Goal: Task Accomplishment & Management: Manage account settings

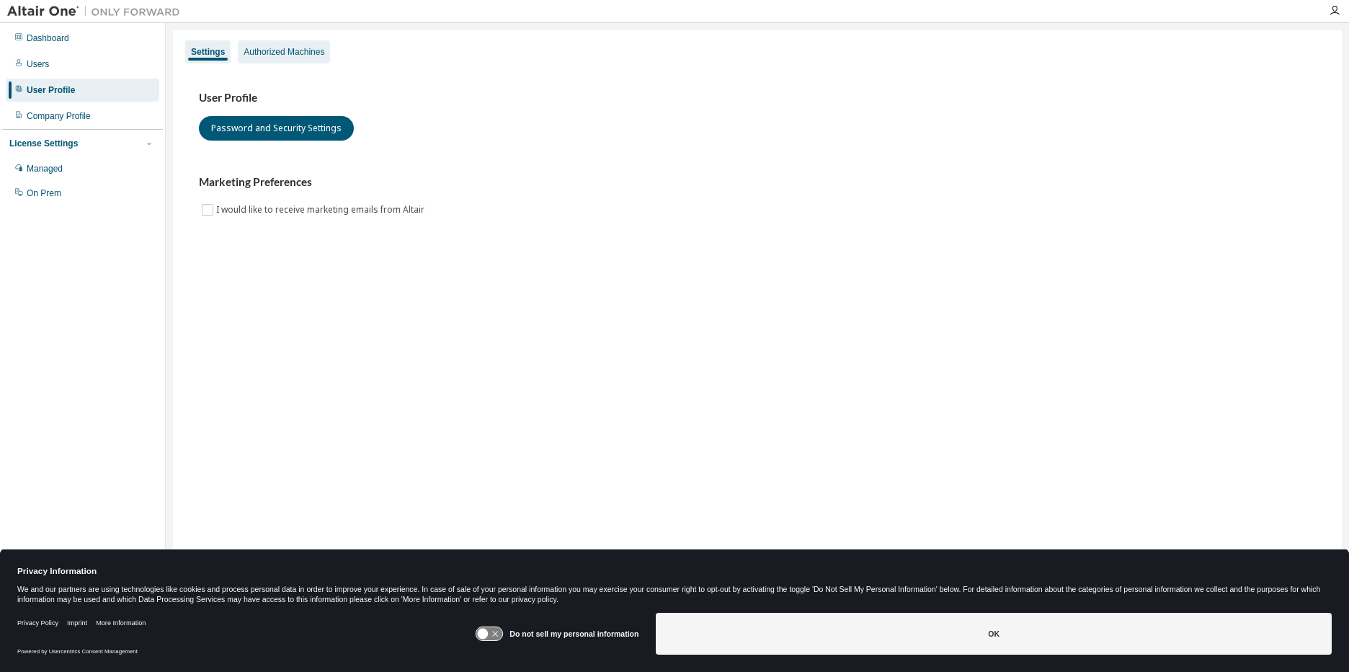
click at [262, 55] on div "Authorized Machines" at bounding box center [284, 52] width 81 height 12
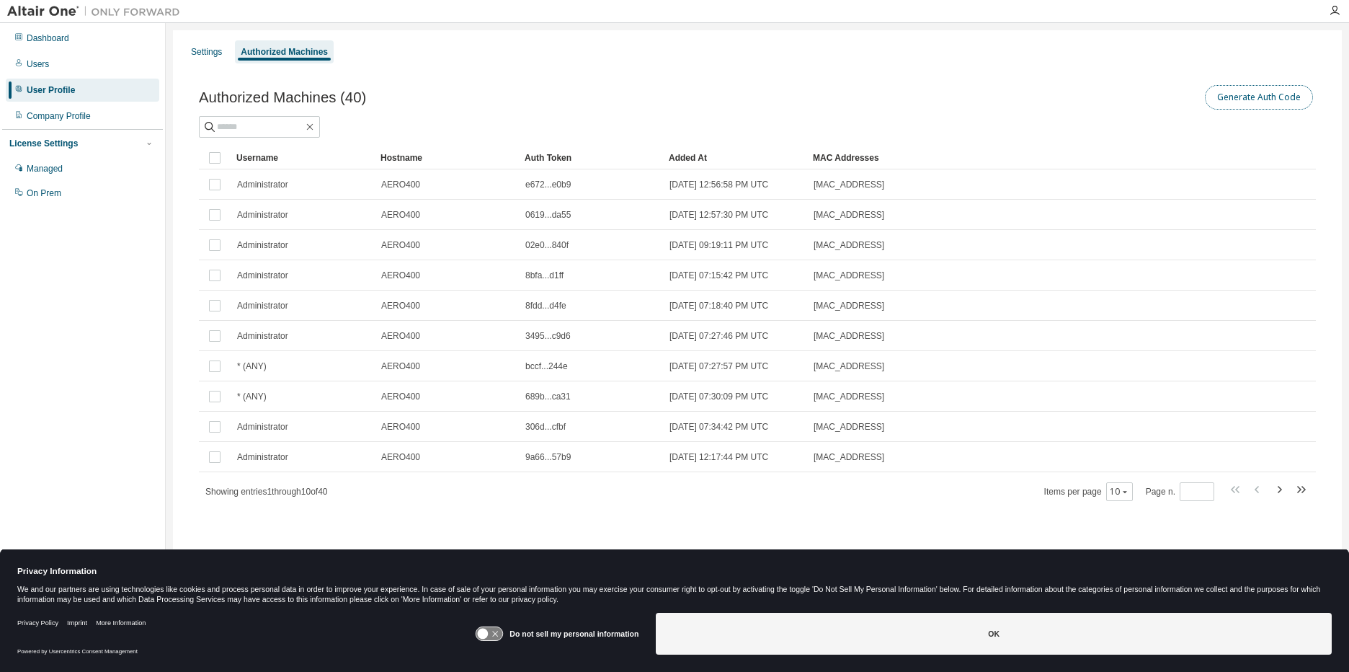
click at [1283, 98] on button "Generate Auth Code" at bounding box center [1259, 97] width 108 height 24
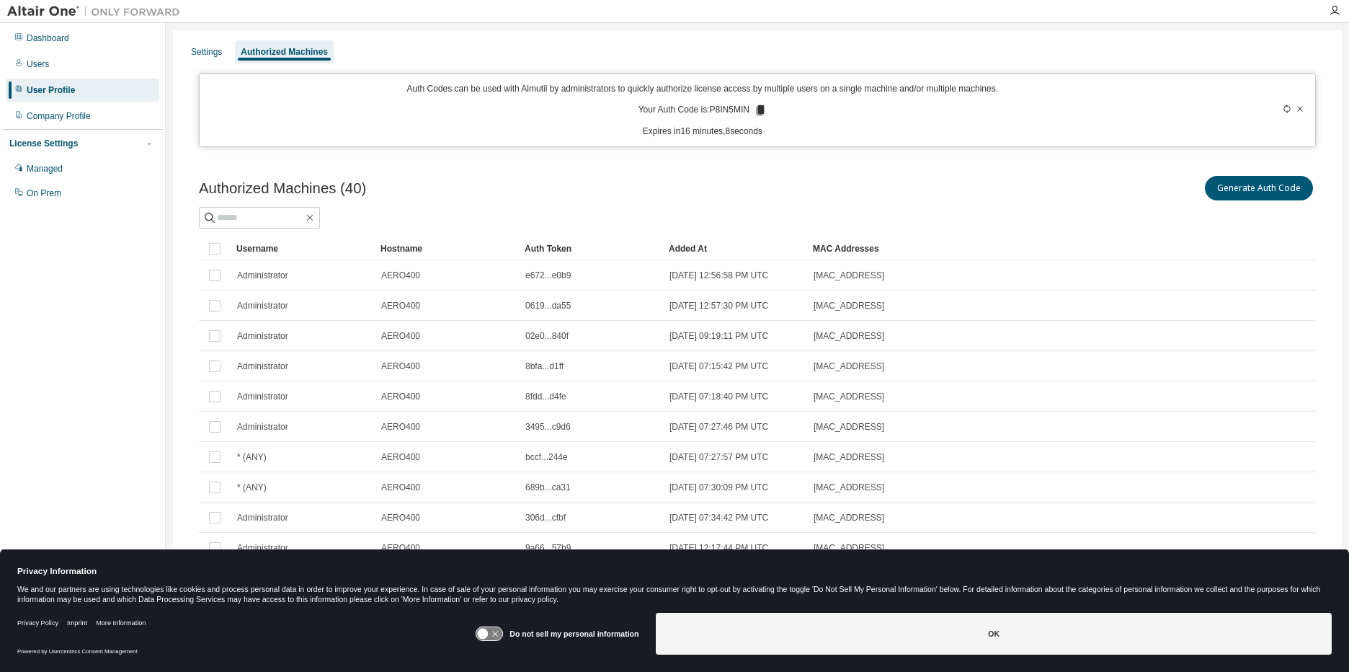
click at [758, 107] on icon at bounding box center [761, 110] width 8 height 10
click at [63, 166] on div "Managed" at bounding box center [45, 169] width 36 height 12
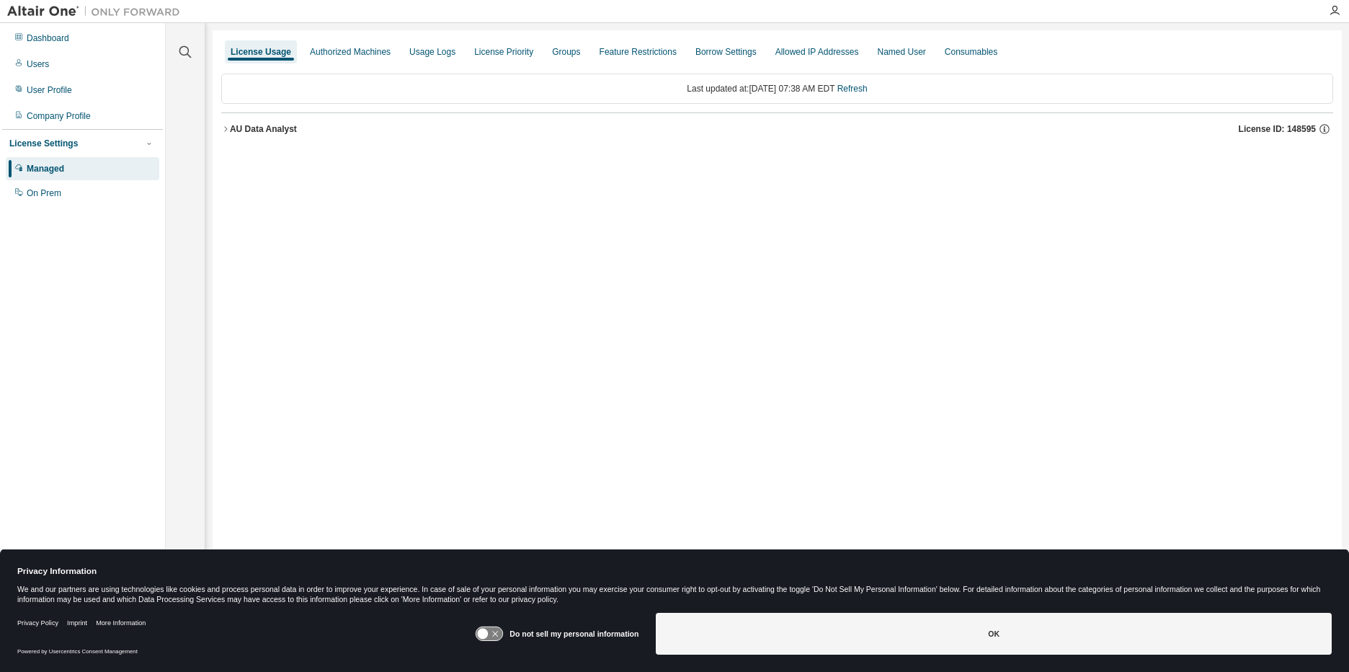
click at [238, 133] on div "AU Data Analyst" at bounding box center [263, 129] width 67 height 12
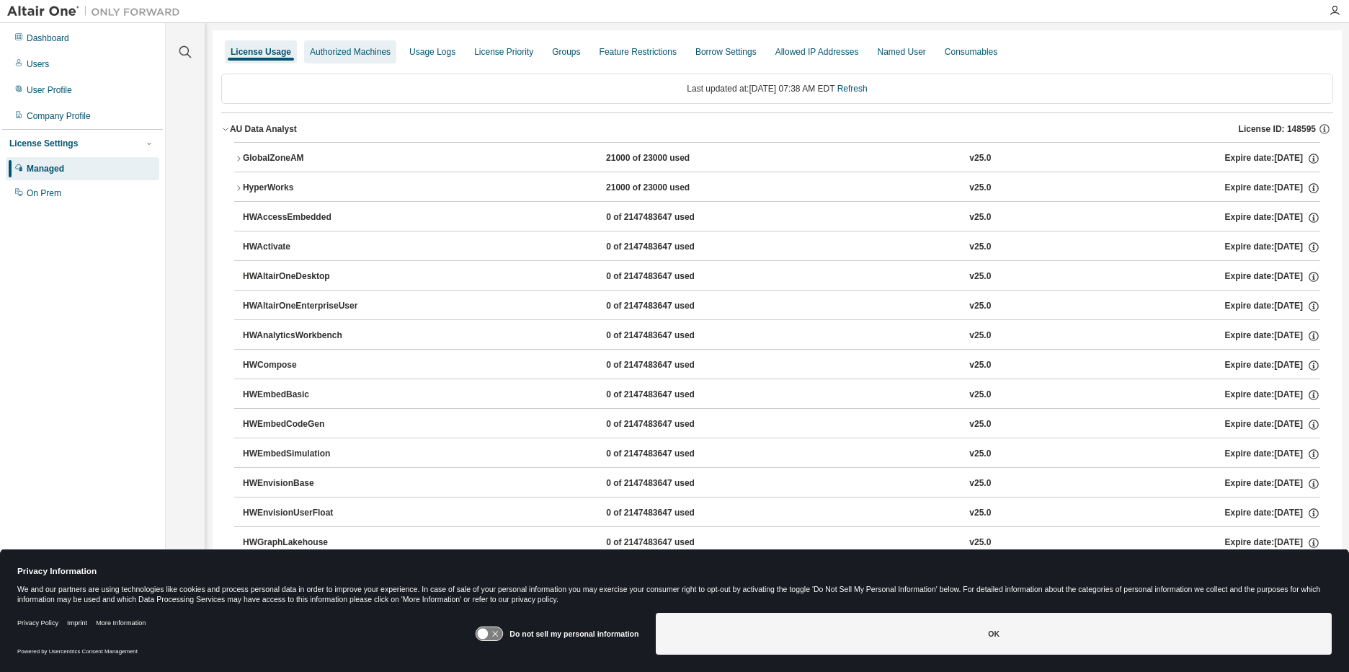
click at [334, 58] on div "Authorized Machines" at bounding box center [350, 51] width 92 height 23
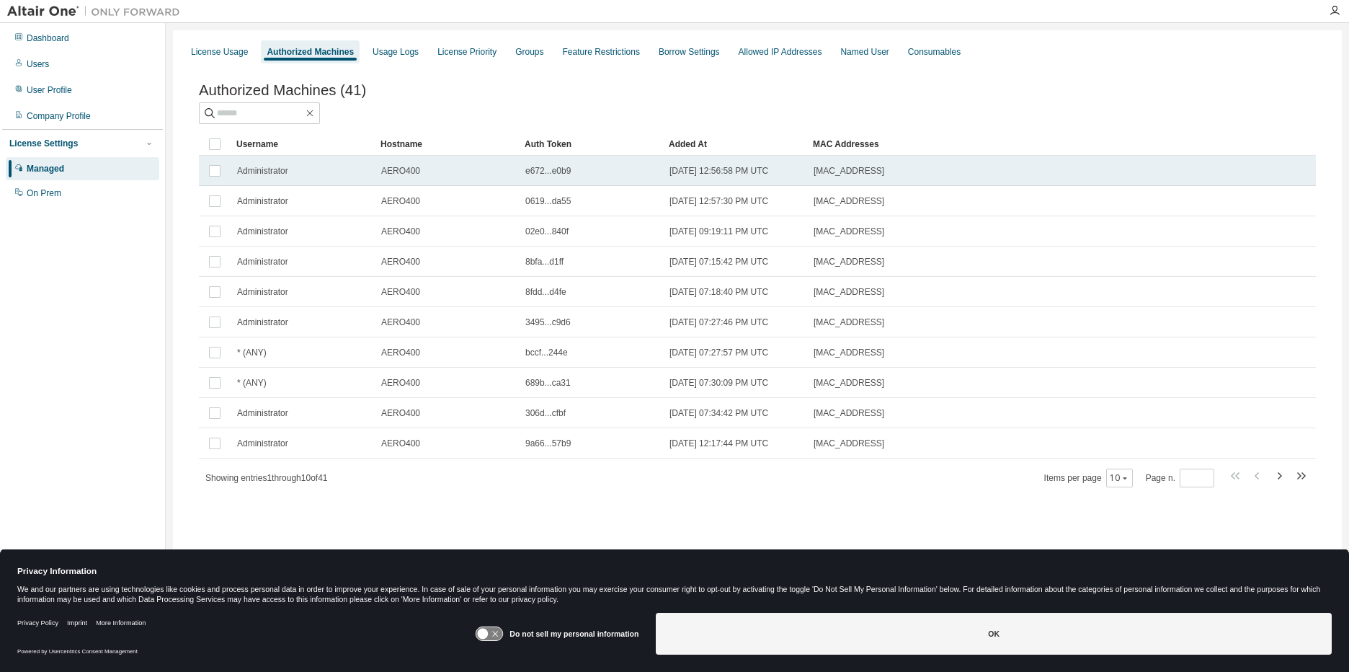
click at [258, 172] on span "Administrator" at bounding box center [262, 171] width 51 height 12
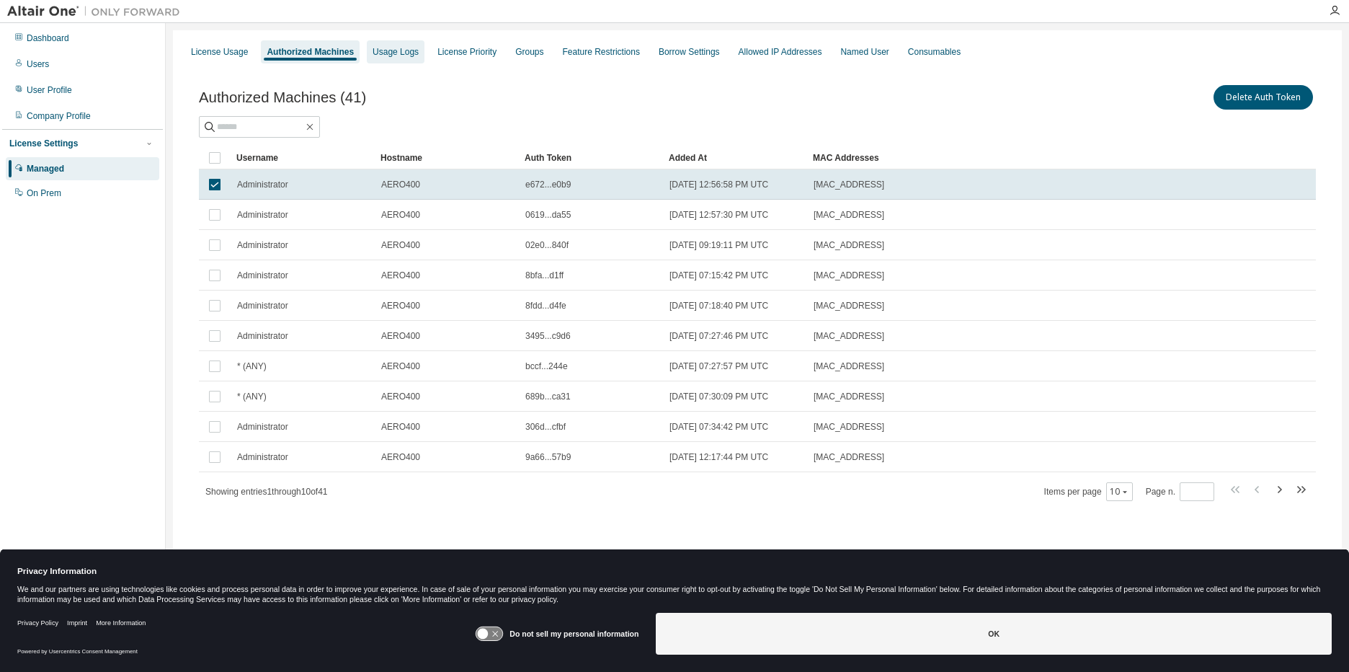
click at [392, 48] on div "Usage Logs" at bounding box center [396, 52] width 46 height 12
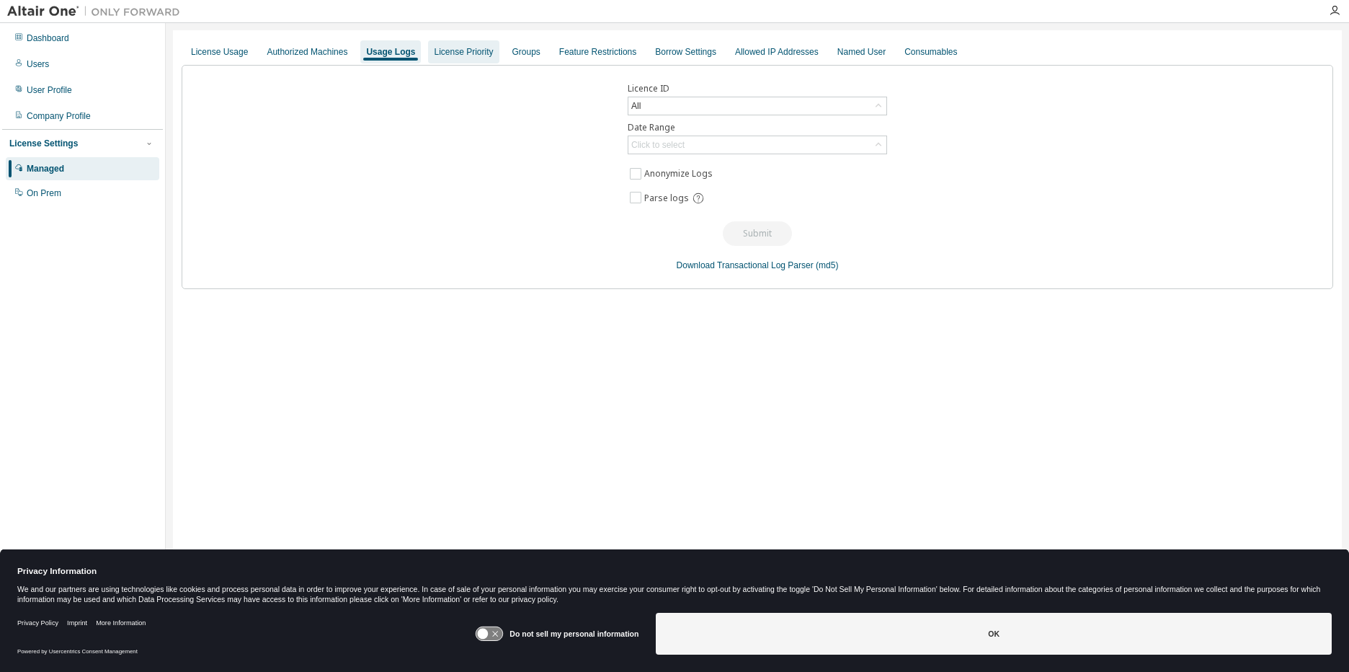
click at [437, 53] on div "License Priority" at bounding box center [463, 52] width 59 height 12
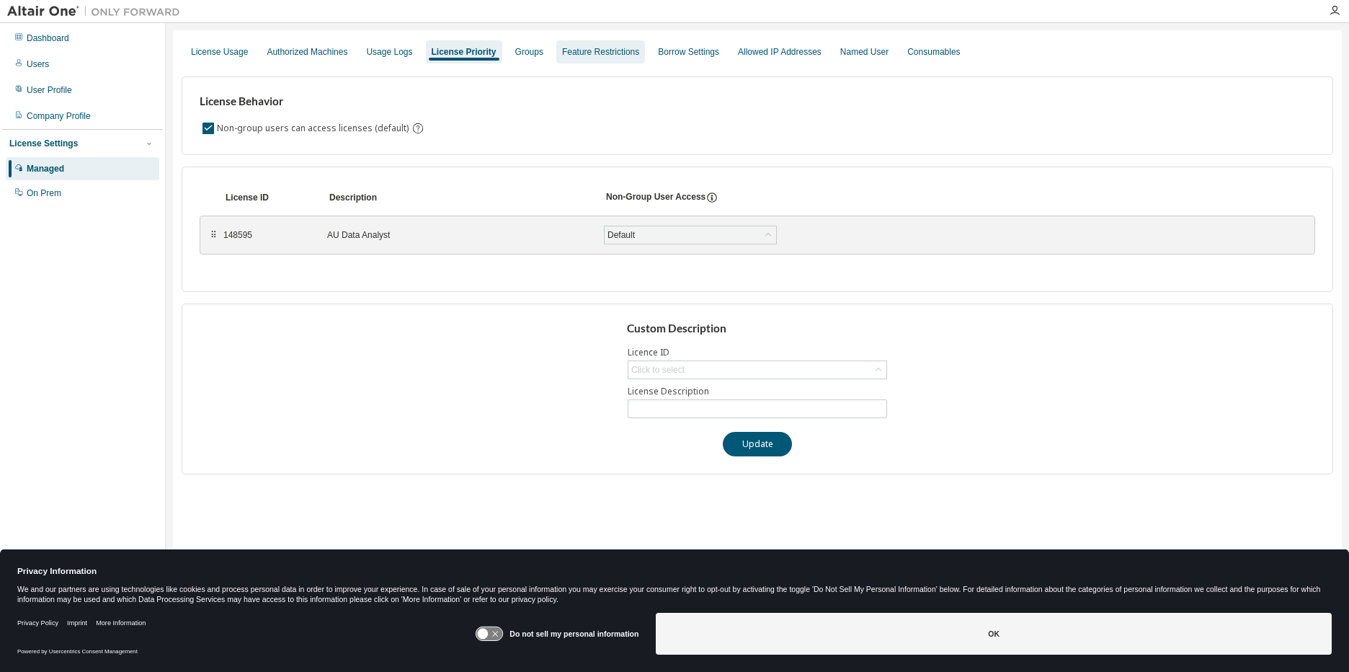
click at [609, 46] on div "Feature Restrictions" at bounding box center [600, 52] width 77 height 12
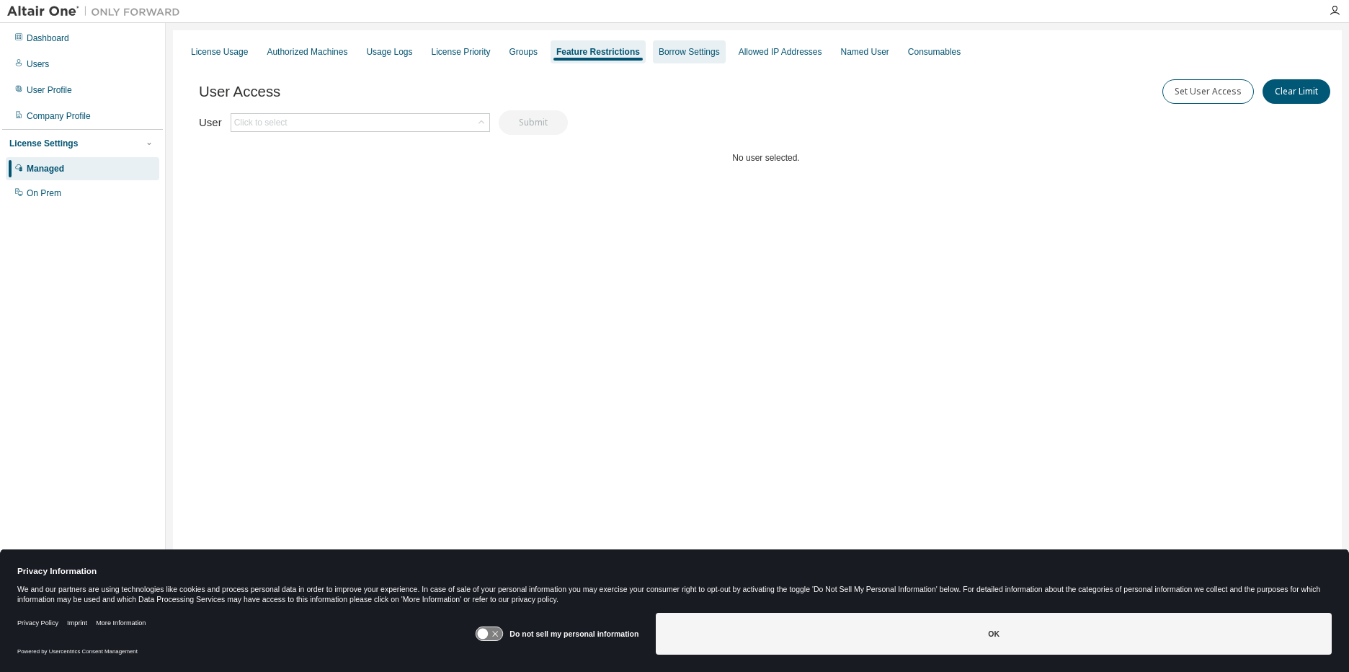
click at [670, 61] on div "Borrow Settings" at bounding box center [689, 51] width 73 height 23
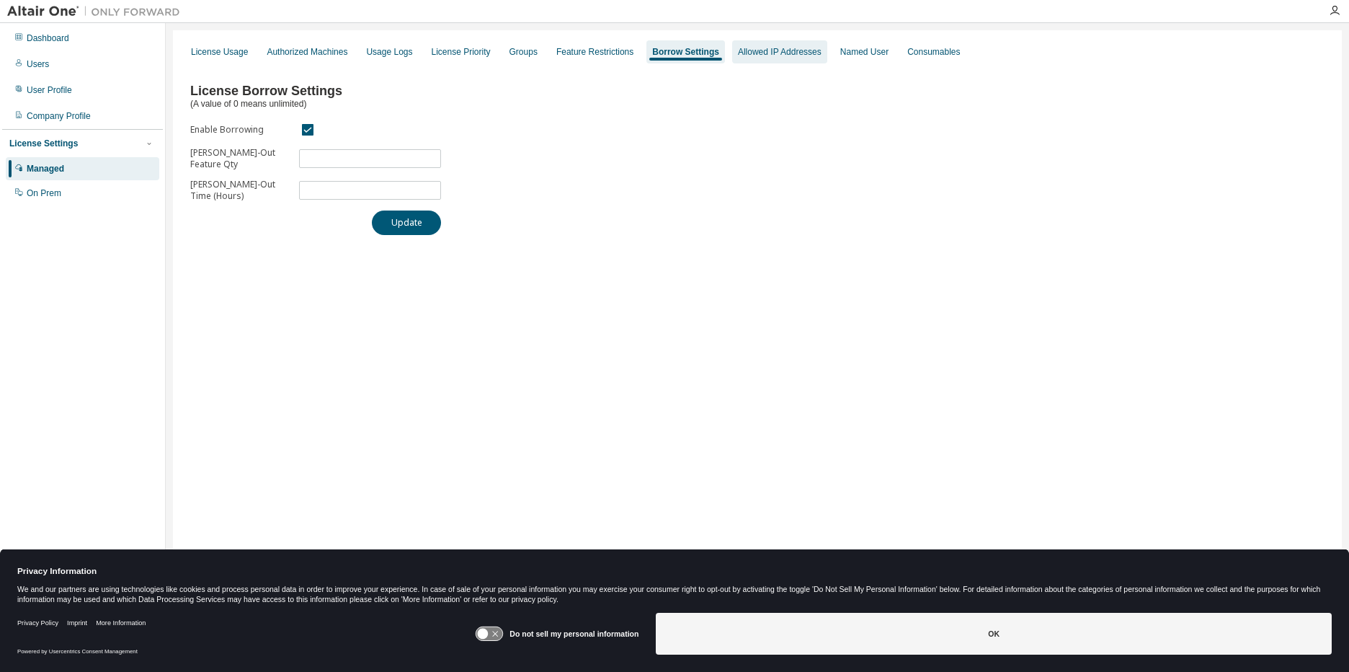
click at [744, 50] on div "Allowed IP Addresses" at bounding box center [780, 52] width 84 height 12
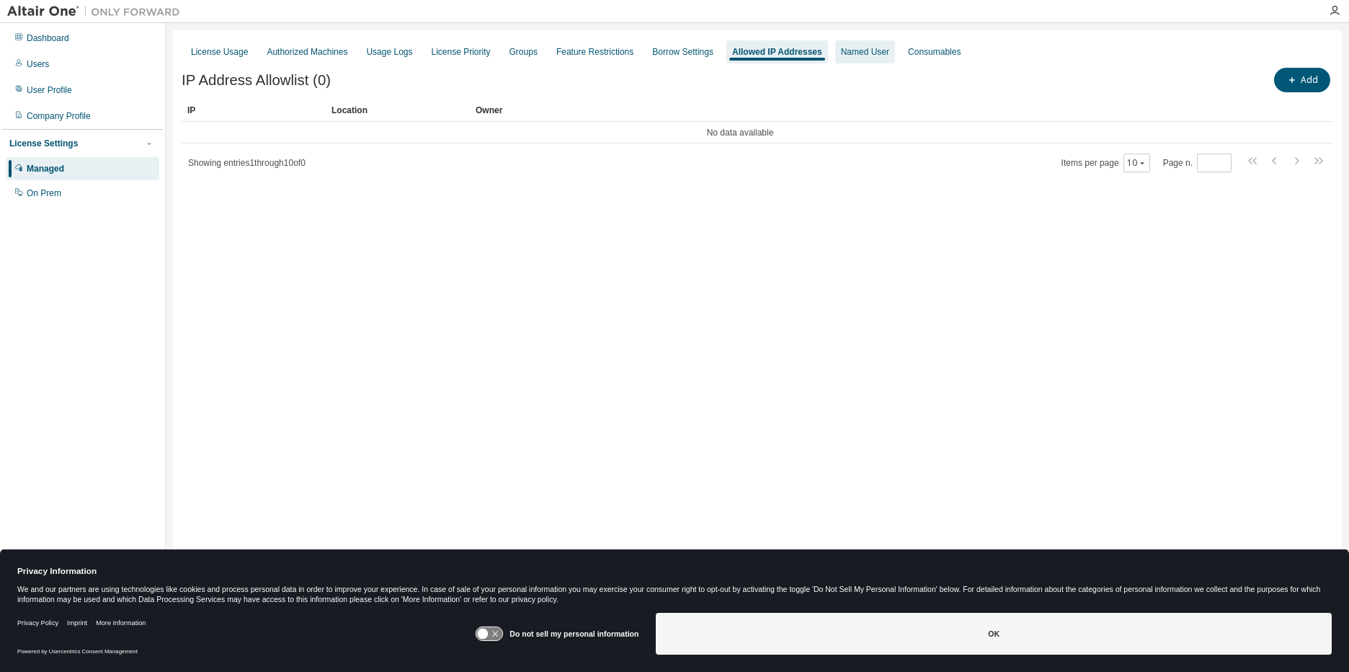
click at [852, 50] on div "Named User" at bounding box center [865, 52] width 48 height 12
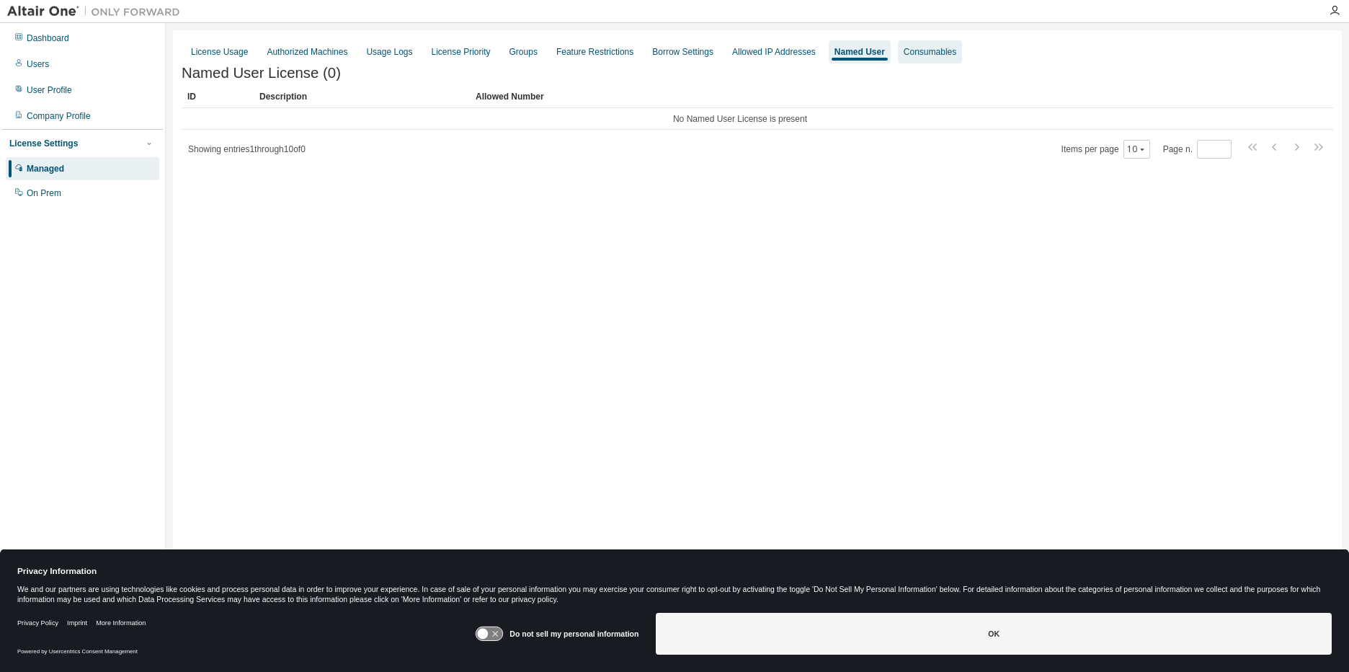
click at [906, 58] on div "Consumables" at bounding box center [930, 51] width 64 height 23
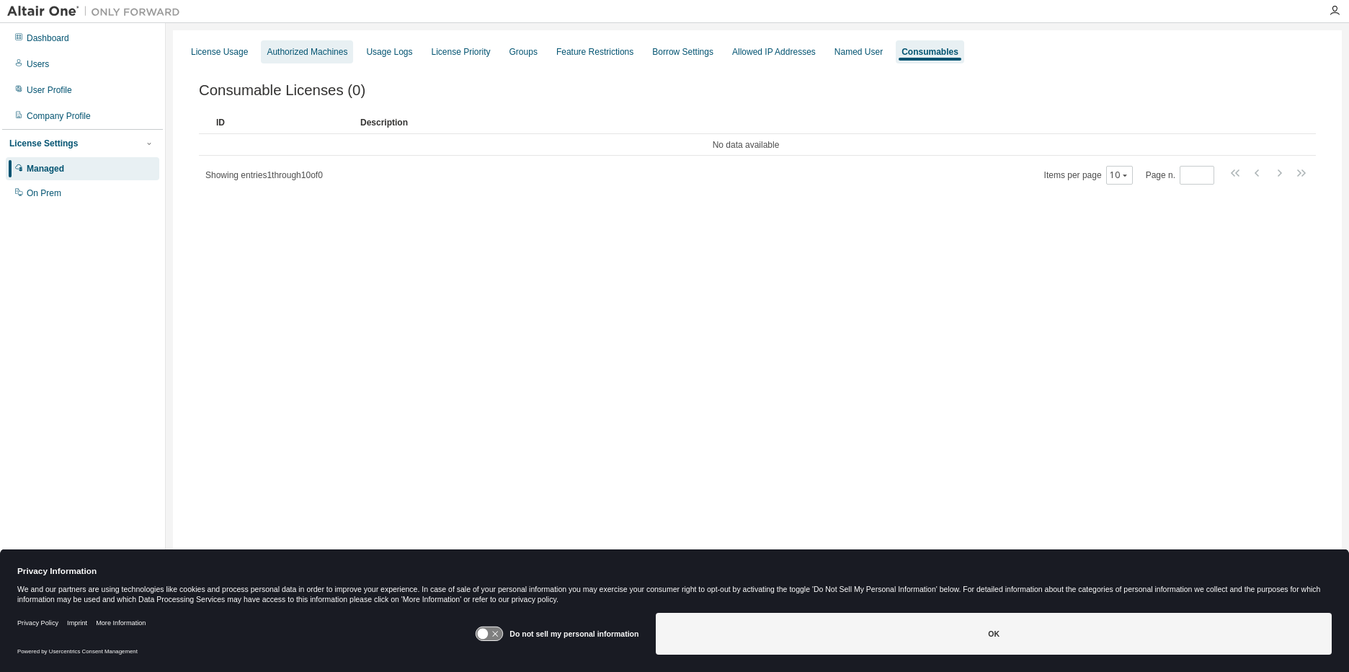
click at [310, 57] on div "Authorized Machines" at bounding box center [307, 52] width 81 height 12
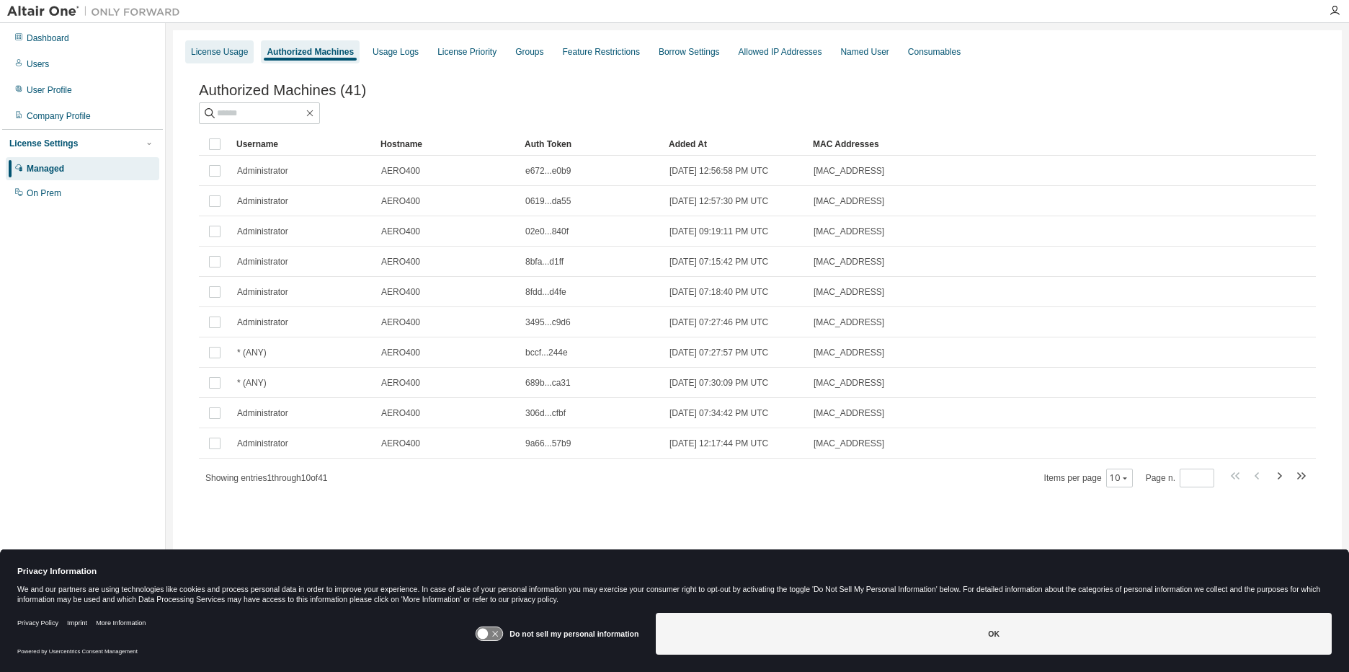
click at [201, 53] on div "License Usage" at bounding box center [219, 52] width 57 height 12
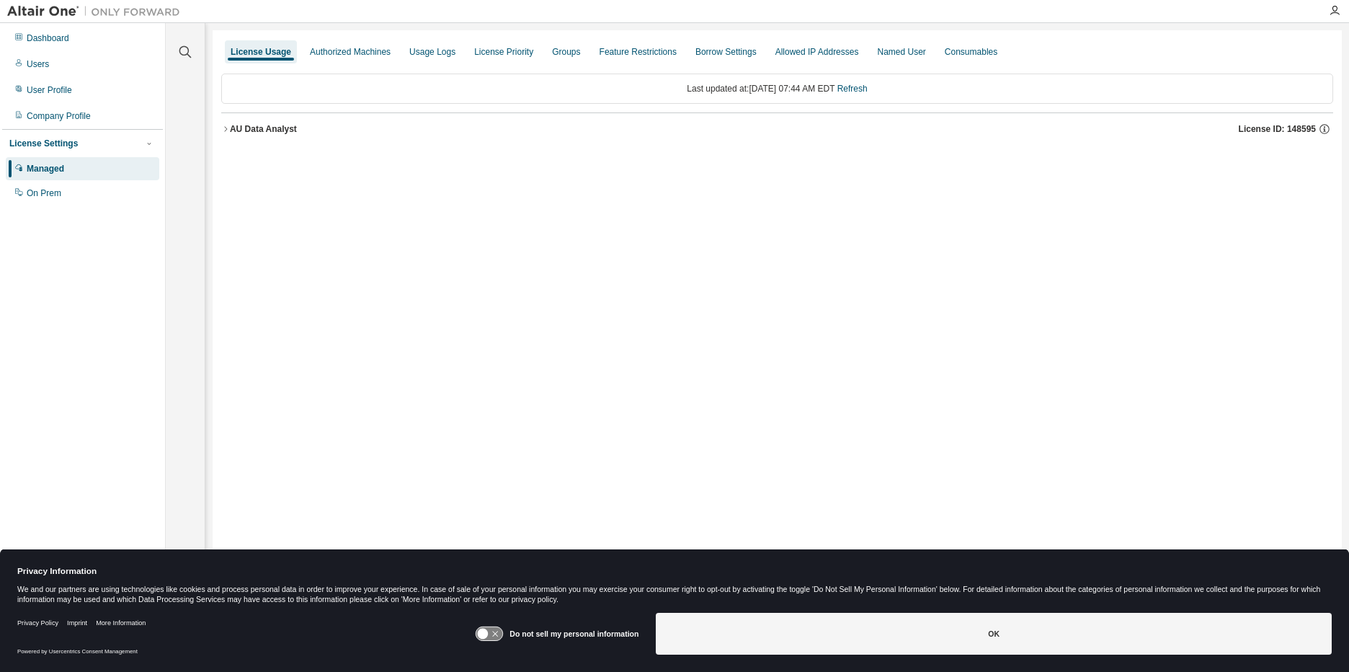
click at [226, 131] on icon "button" at bounding box center [225, 129] width 9 height 9
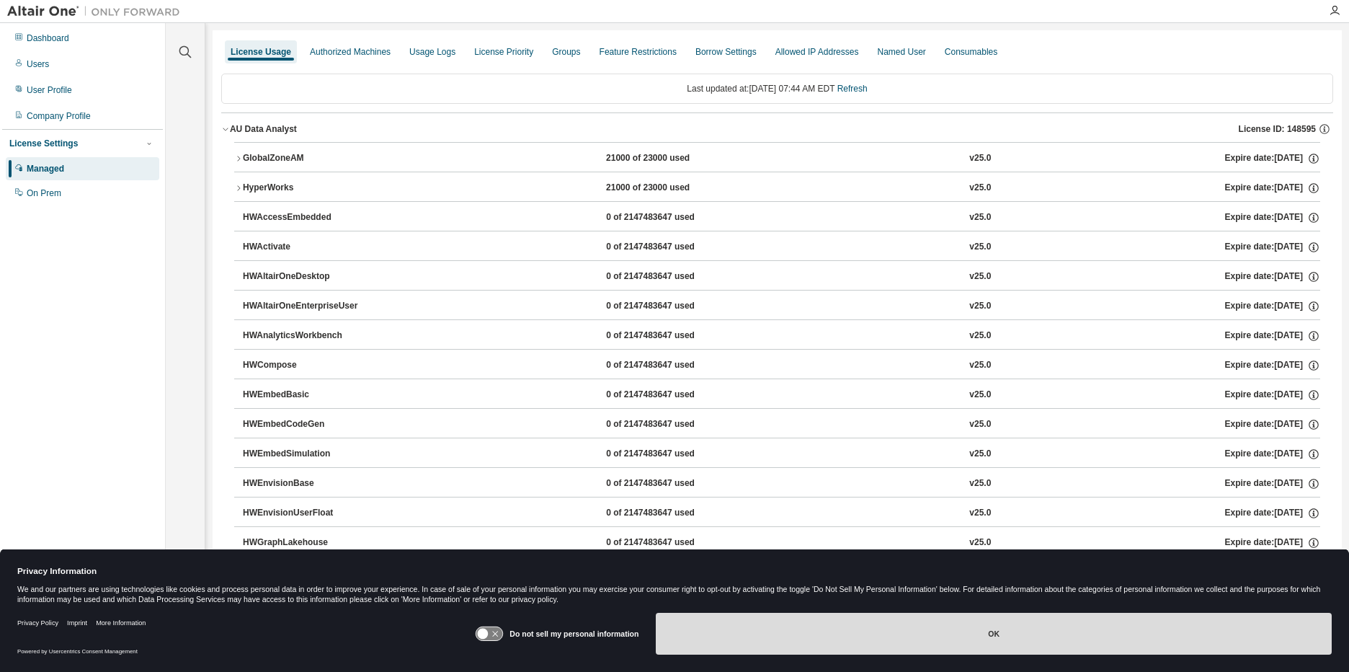
click at [1041, 631] on button "OK" at bounding box center [994, 633] width 676 height 42
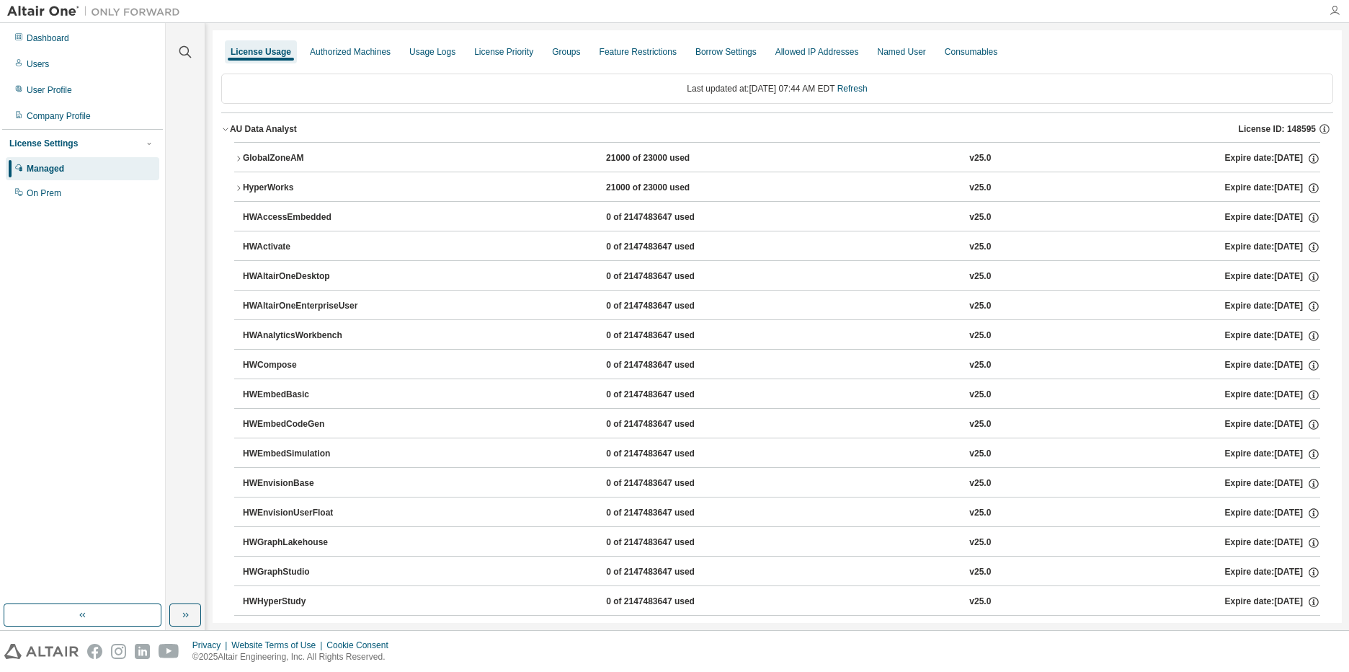
click at [1339, 9] on icon "button" at bounding box center [1335, 11] width 12 height 12
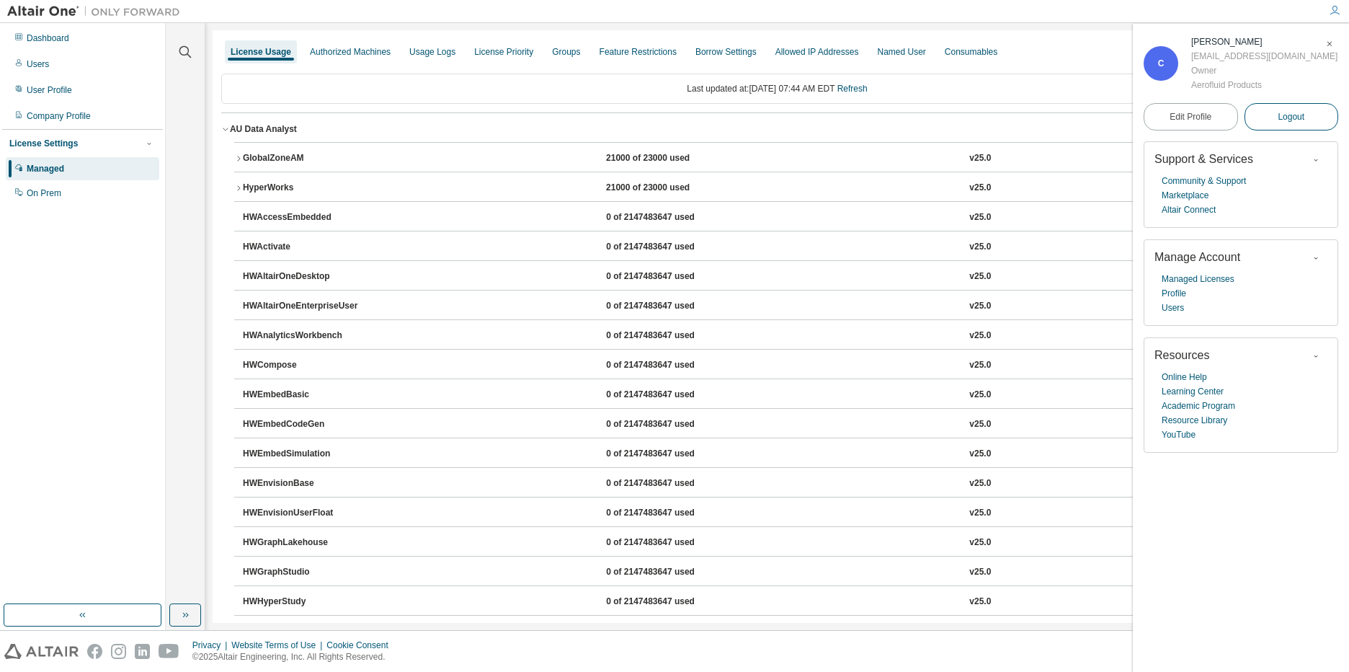
click at [1270, 115] on button "Logout" at bounding box center [1291, 116] width 94 height 27
